Goal: Task Accomplishment & Management: Manage account settings

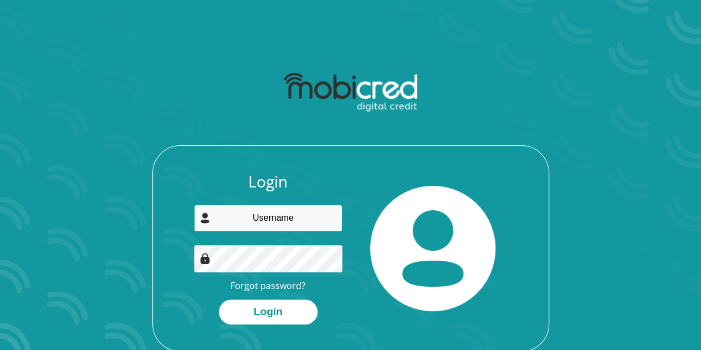
type input "daniellehoutzamer76@gmail.com"
drag, startPoint x: 254, startPoint y: 221, endPoint x: 291, endPoint y: 229, distance: 37.4
click at [255, 221] on input "daniellehoutzamer76@gmail.com" at bounding box center [268, 217] width 148 height 27
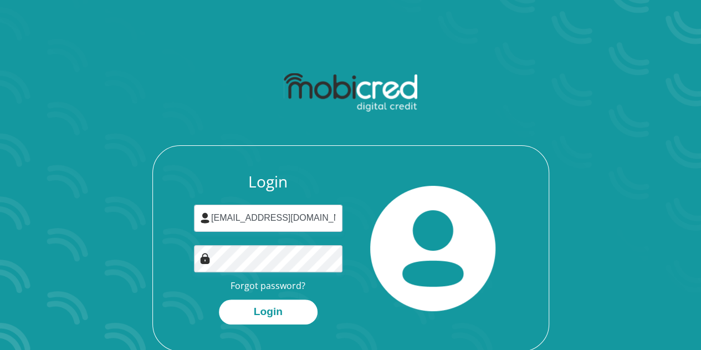
click at [413, 194] on img at bounding box center [432, 248] width 125 height 125
click at [268, 306] on button "Login" at bounding box center [268, 311] width 99 height 25
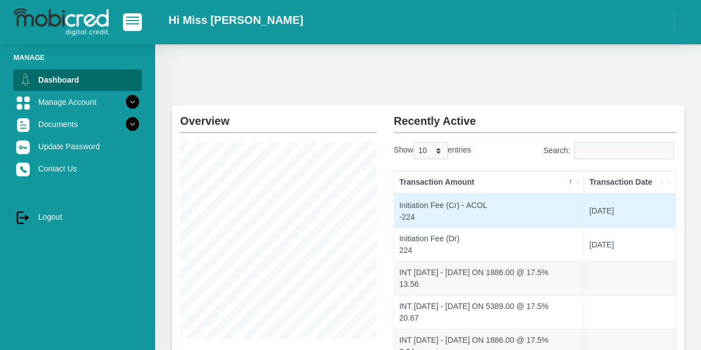
scroll to position [55, 0]
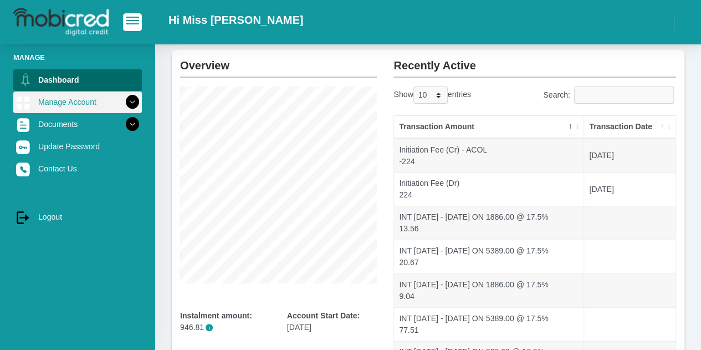
click at [126, 99] on icon at bounding box center [132, 102] width 19 height 19
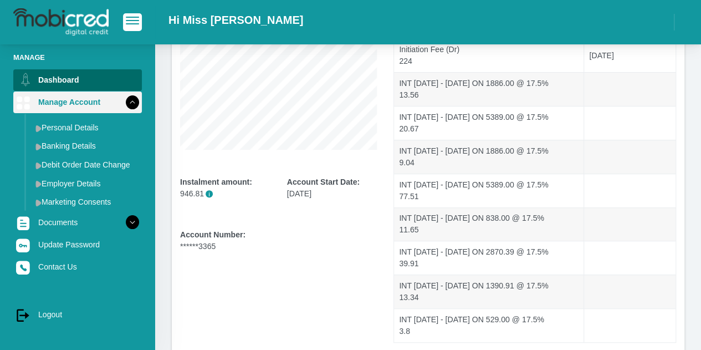
scroll to position [50, 0]
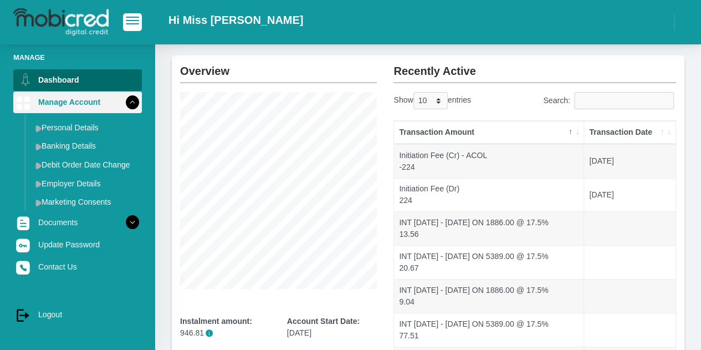
click at [123, 97] on icon at bounding box center [132, 102] width 19 height 19
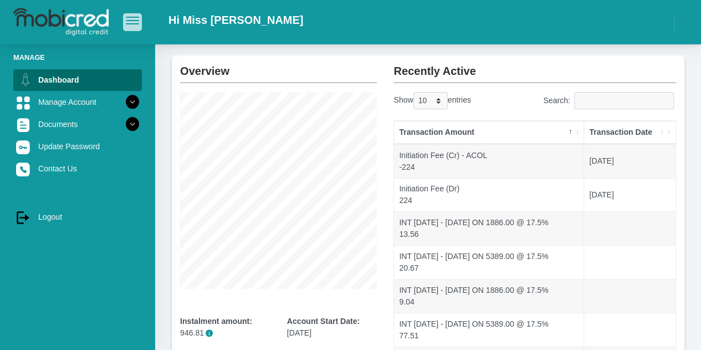
click at [132, 18] on span "button" at bounding box center [132, 17] width 13 height 1
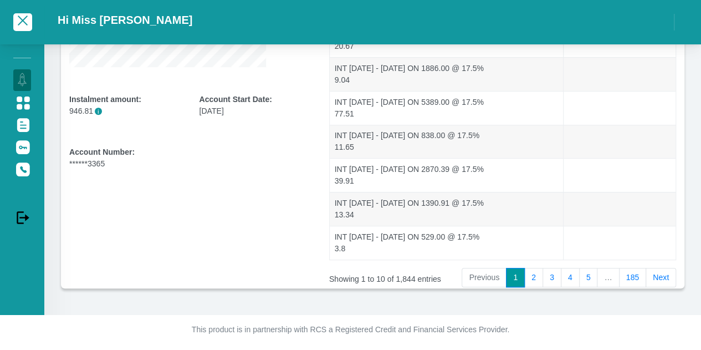
scroll to position [0, 0]
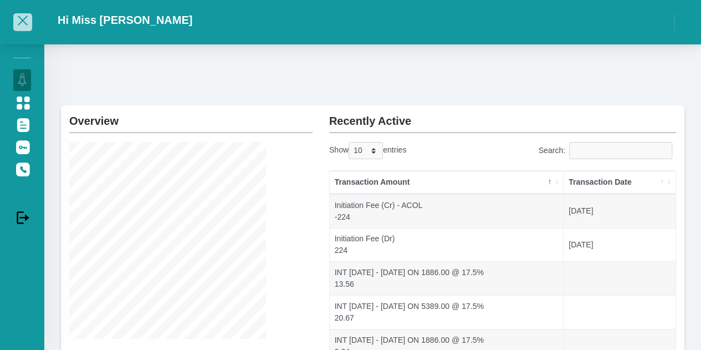
click at [25, 20] on span "button" at bounding box center [22, 21] width 13 height 8
